Goal: Find specific page/section: Find specific page/section

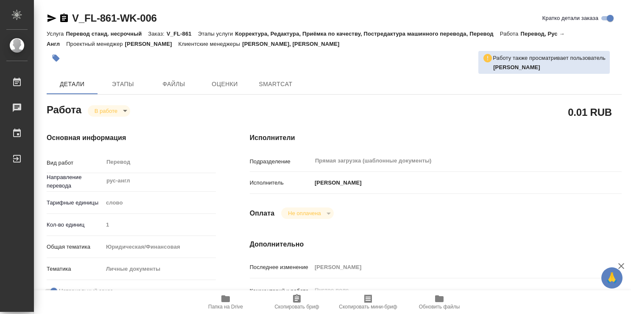
type textarea "x"
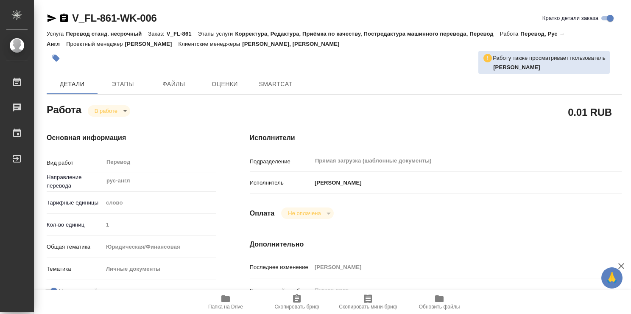
type textarea "x"
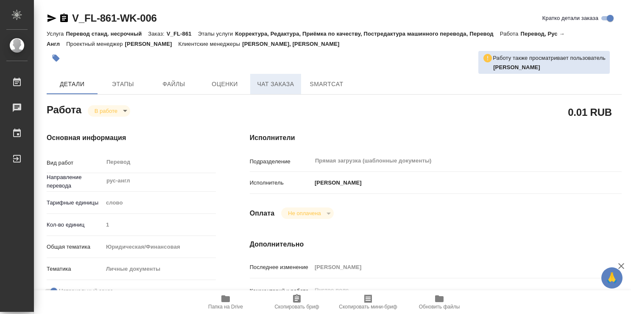
type textarea "x"
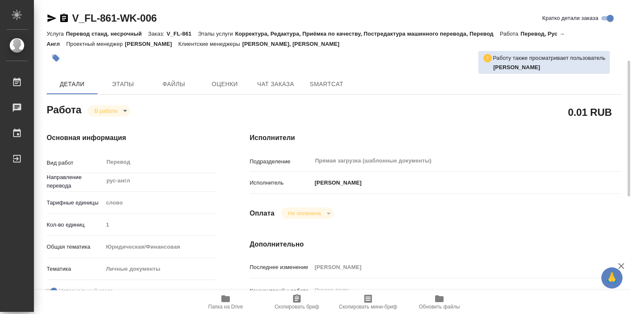
scroll to position [42, 0]
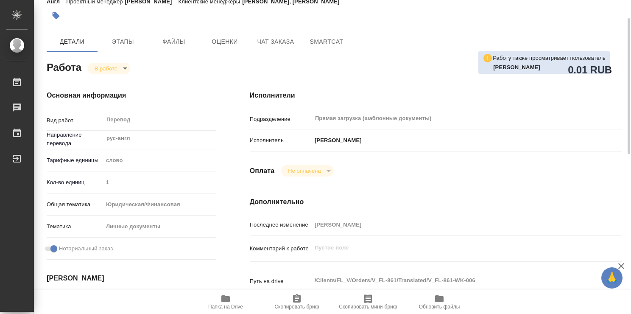
type textarea "x"
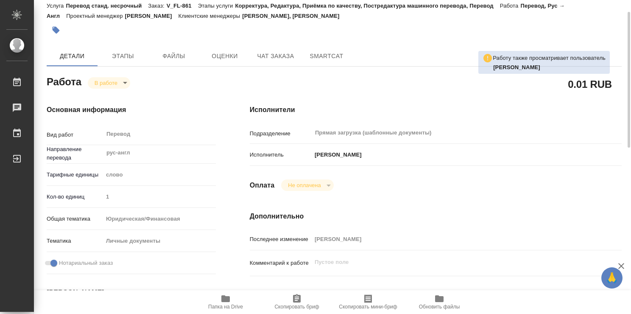
scroll to position [0, 0]
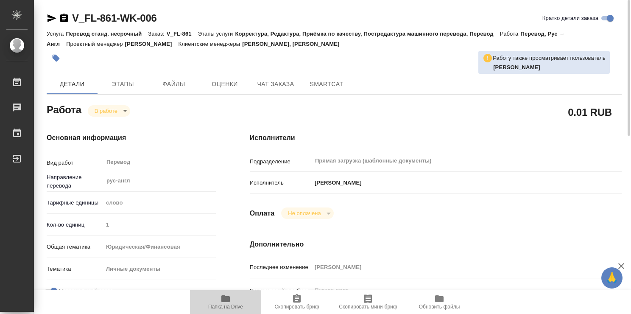
click at [231, 301] on span "Папка на Drive" at bounding box center [225, 301] width 61 height 16
click at [221, 300] on icon "button" at bounding box center [226, 298] width 10 height 10
